Goal: Task Accomplishment & Management: Manage account settings

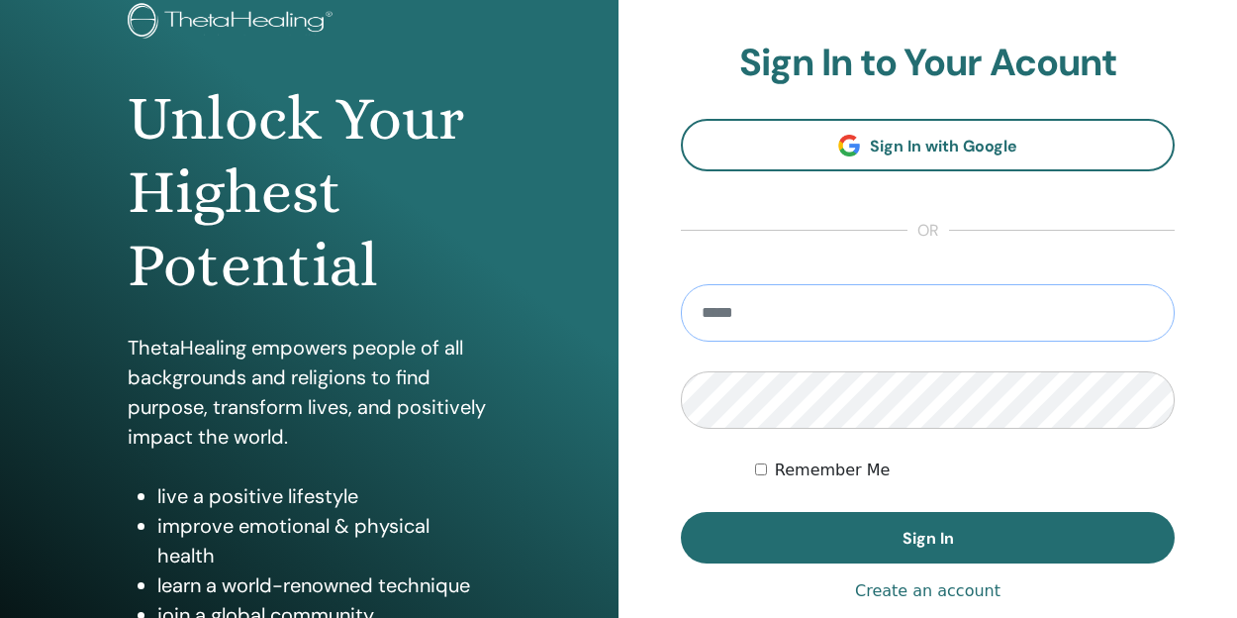
scroll to position [134, 0]
type input "**********"
click at [927, 537] on button "Sign In" at bounding box center [928, 537] width 494 height 51
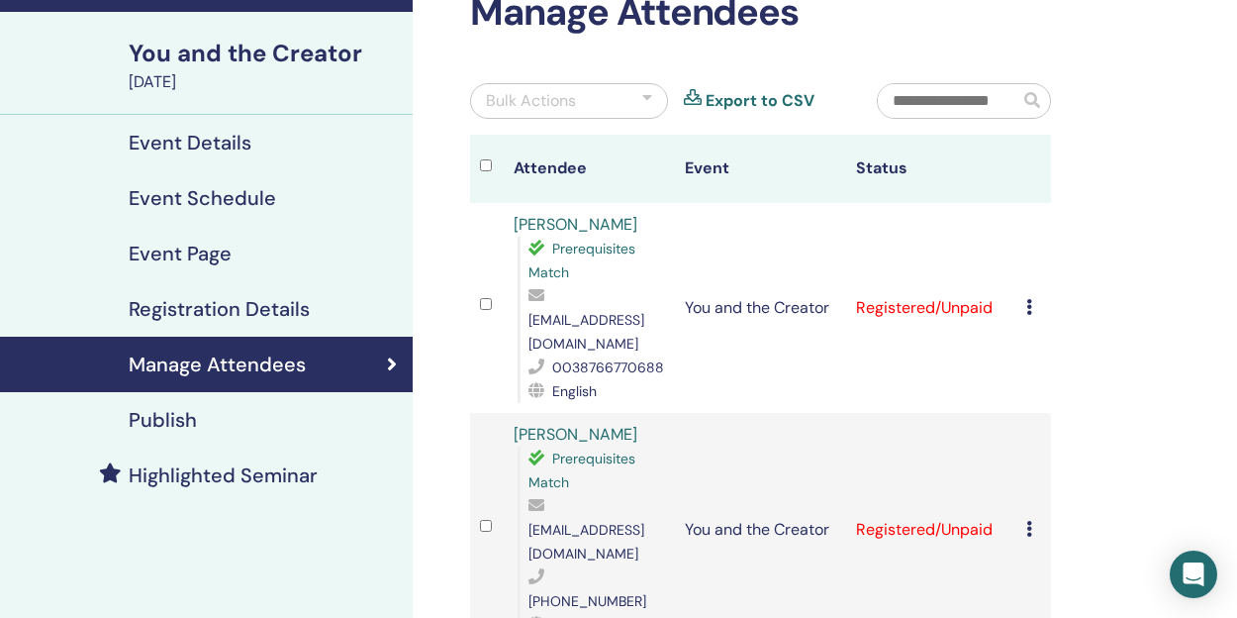
scroll to position [121, 0]
click at [1027, 299] on icon at bounding box center [1029, 307] width 6 height 16
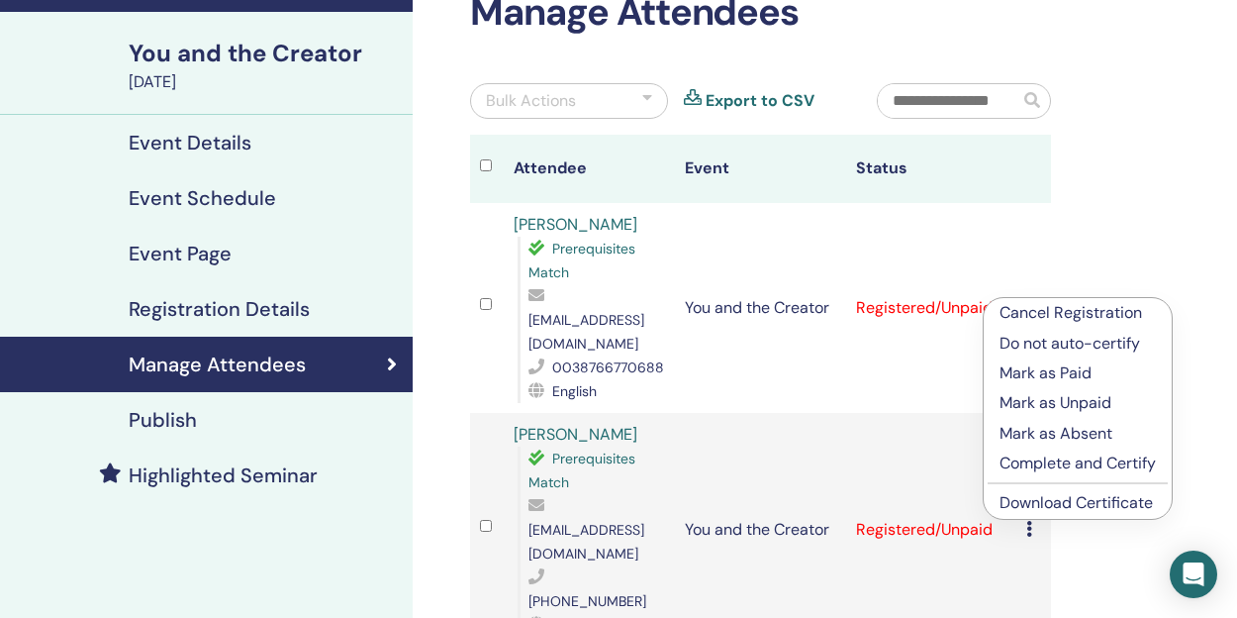
click at [1036, 372] on p "Mark as Paid" at bounding box center [1078, 373] width 156 height 24
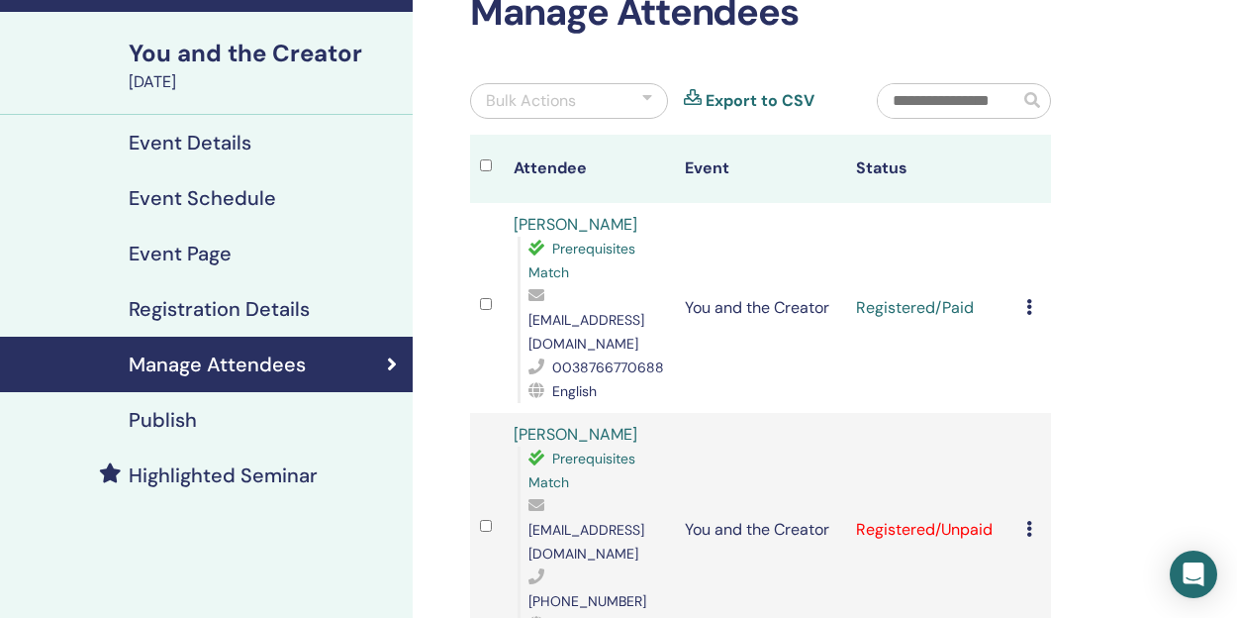
scroll to position [121, 0]
click at [1031, 521] on icon at bounding box center [1029, 529] width 6 height 16
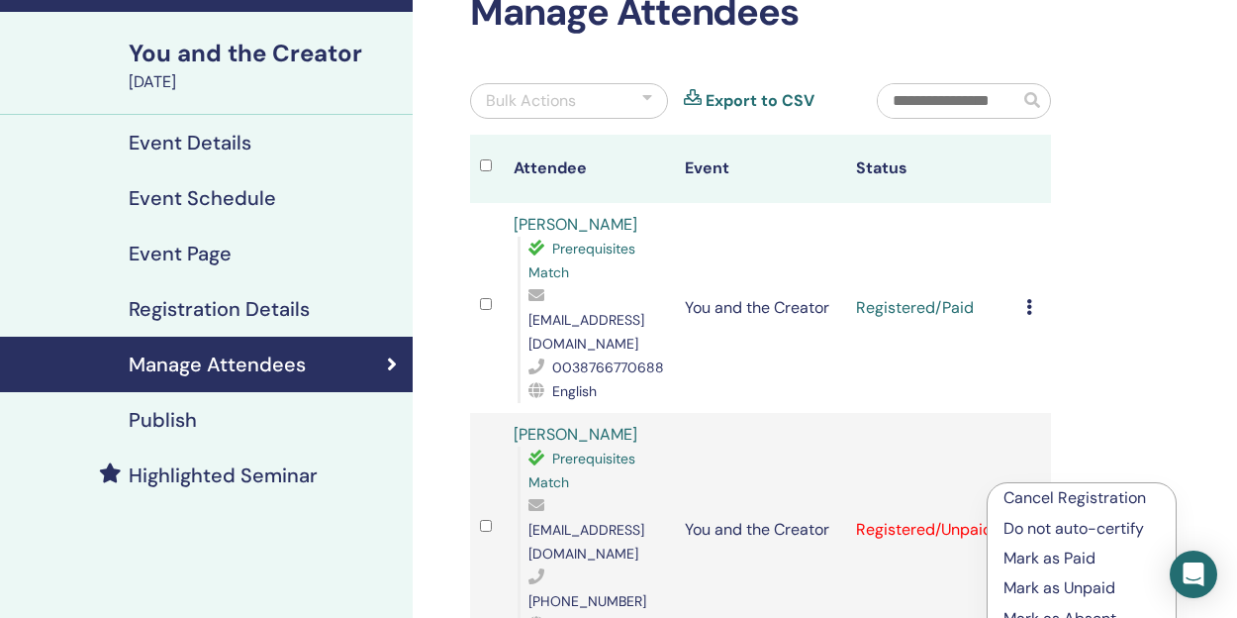
click at [1046, 556] on p "Mark as Paid" at bounding box center [1082, 558] width 156 height 24
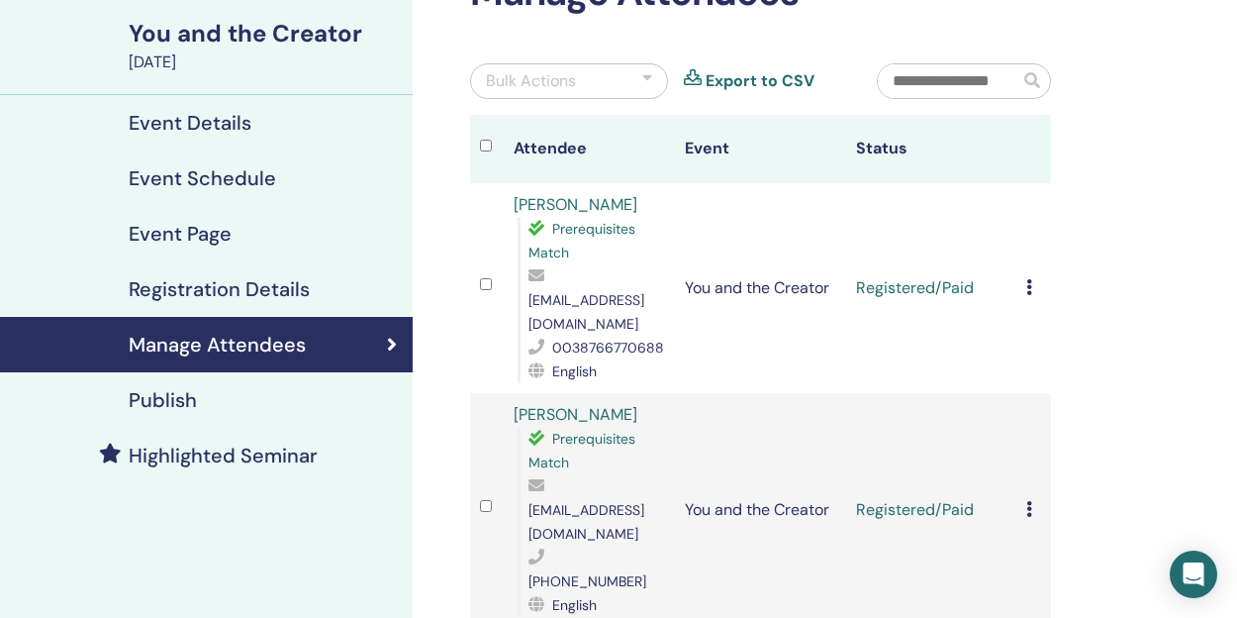
scroll to position [123, 0]
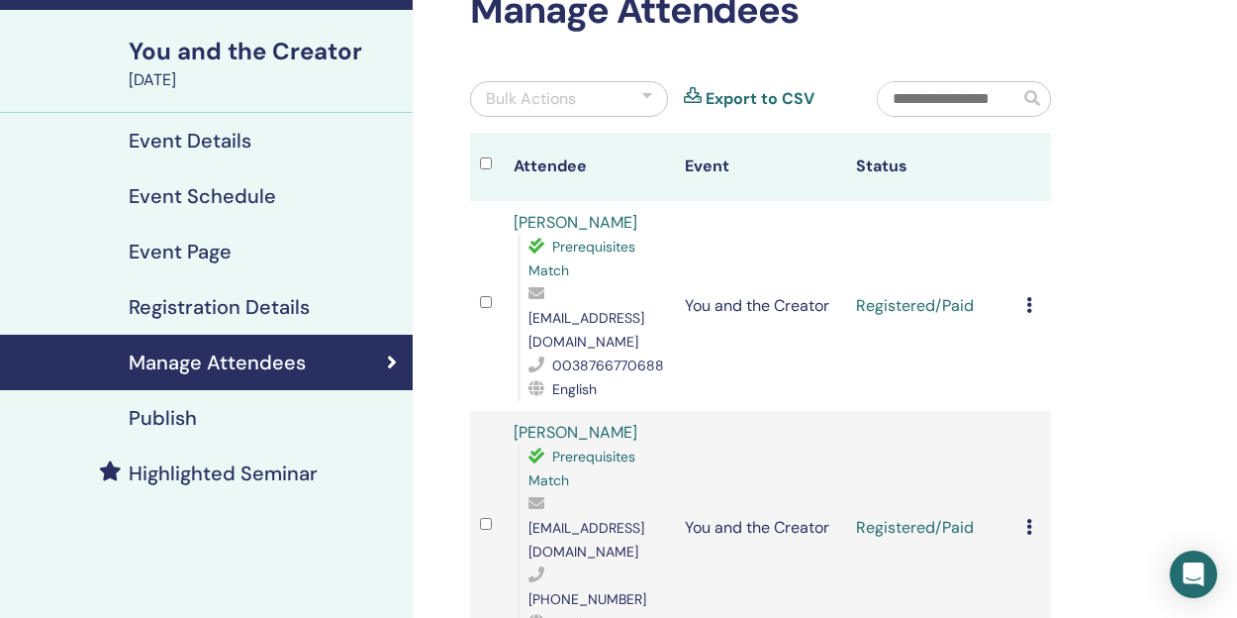
click at [1036, 296] on div "Cancel Registration Do not auto-certify Mark as Paid Mark as Unpaid Mark as Abs…" at bounding box center [1033, 306] width 15 height 24
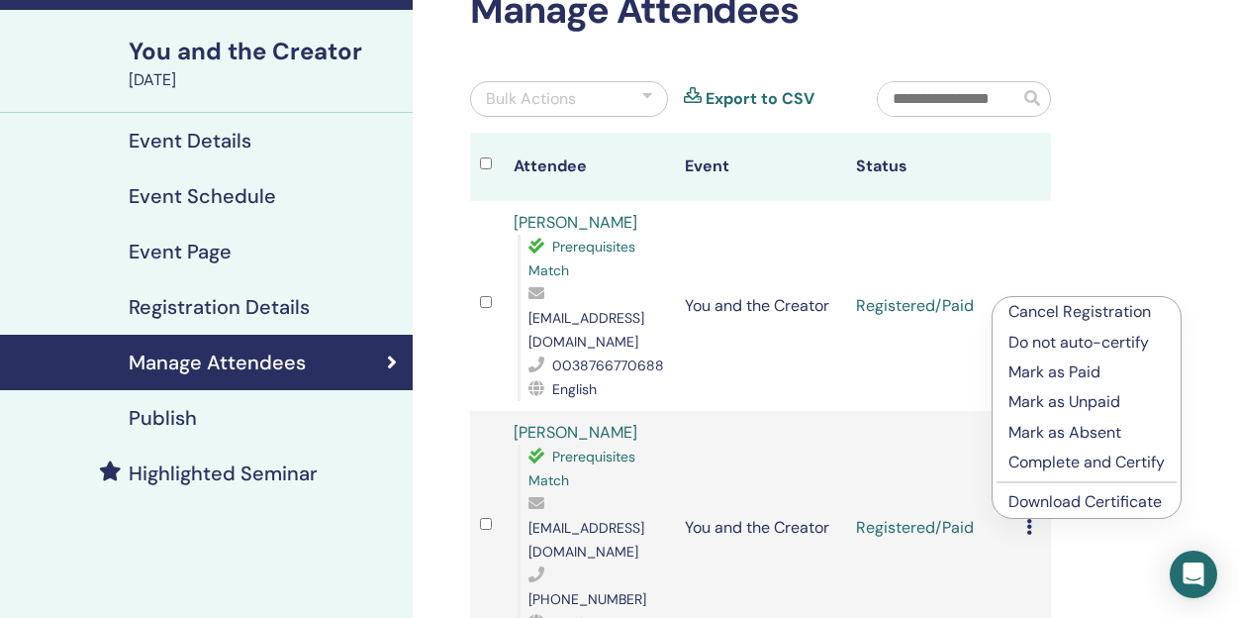
click at [1075, 502] on link "Download Certificate" at bounding box center [1085, 501] width 153 height 21
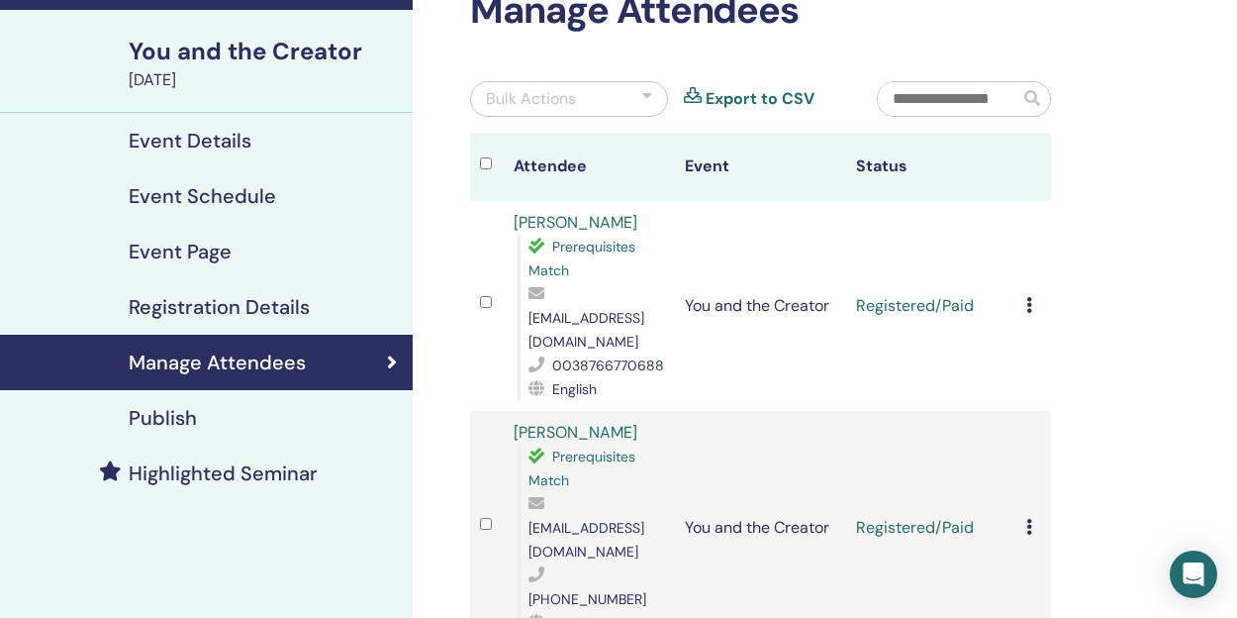
click at [1028, 519] on icon at bounding box center [1029, 527] width 6 height 16
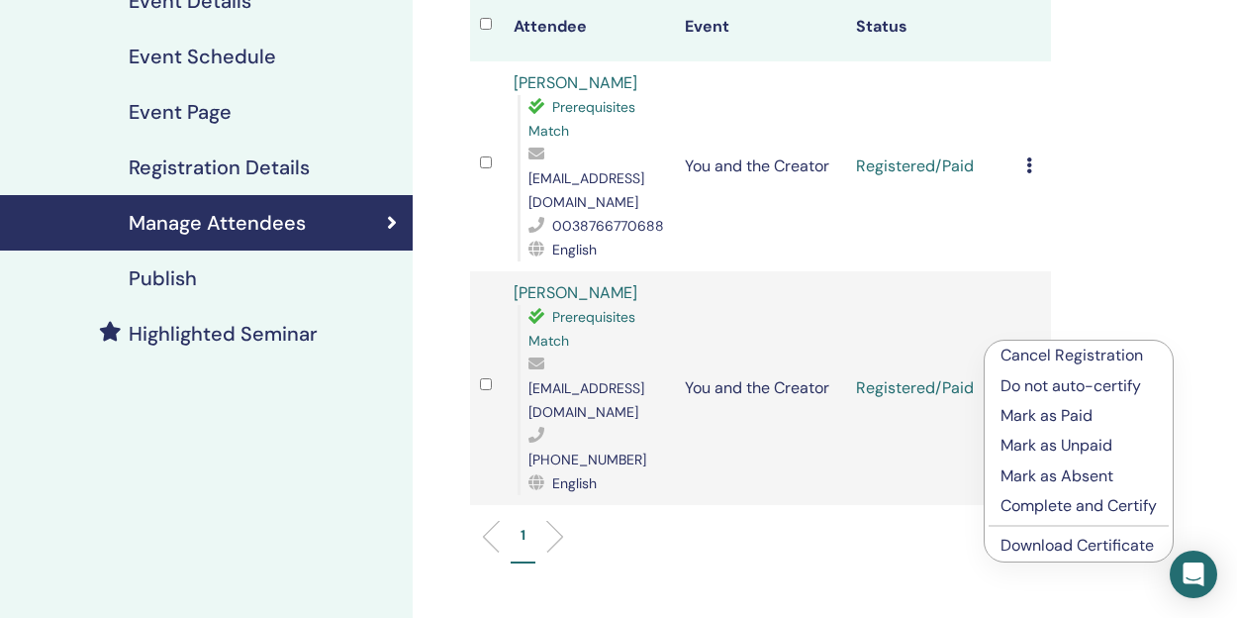
scroll to position [260, 0]
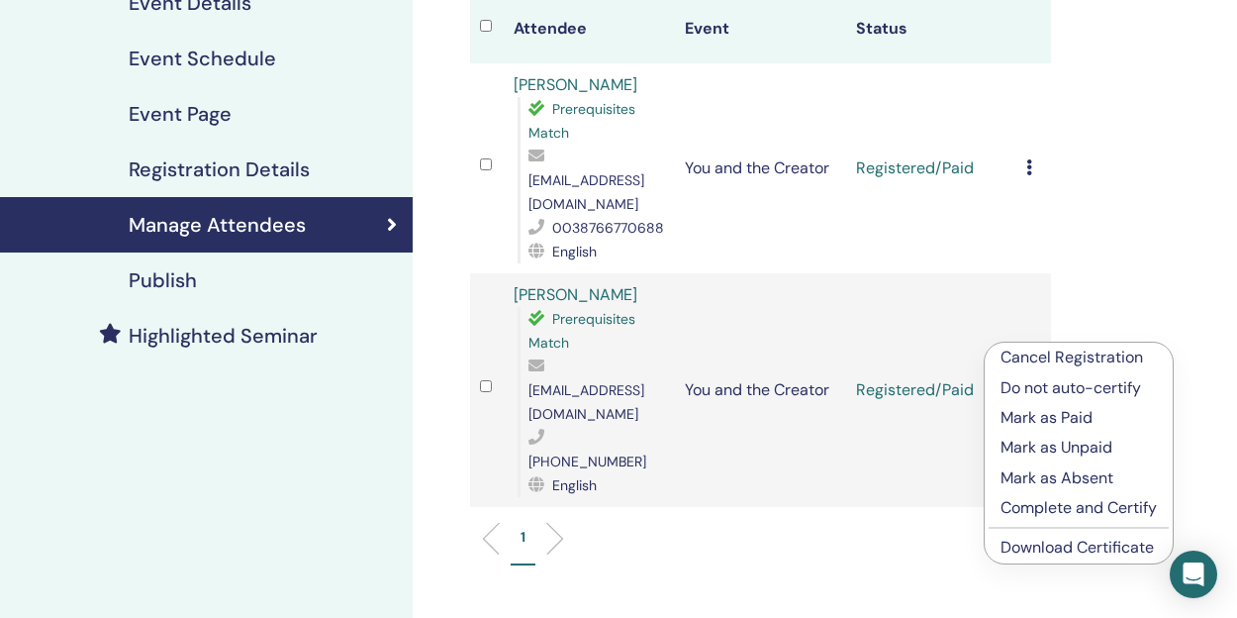
click at [1065, 544] on link "Download Certificate" at bounding box center [1077, 546] width 153 height 21
